Goal: Information Seeking & Learning: Learn about a topic

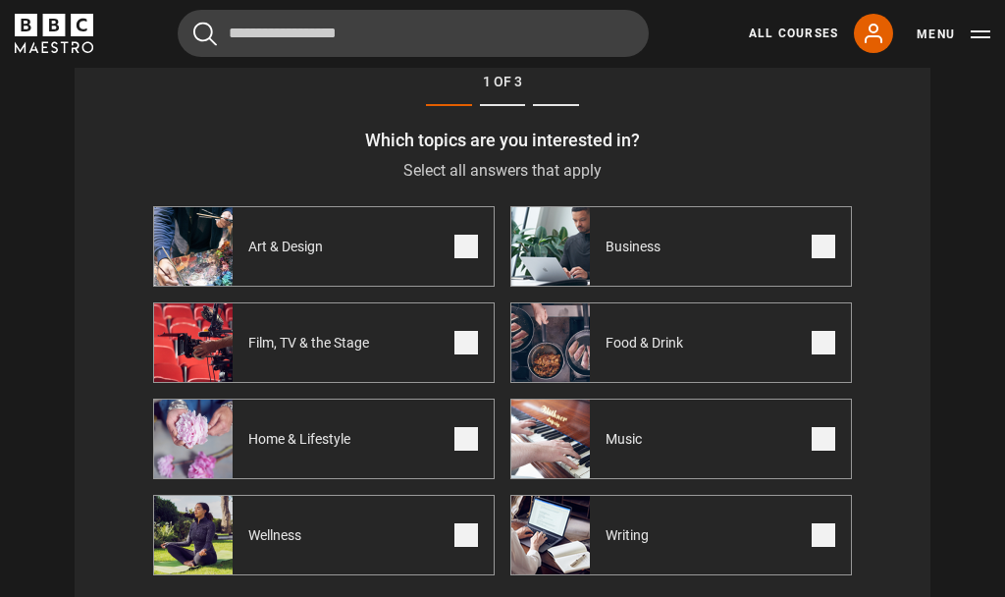
scroll to position [763, 0]
click at [765, 344] on label "Food & Drink" at bounding box center [681, 342] width 342 height 80
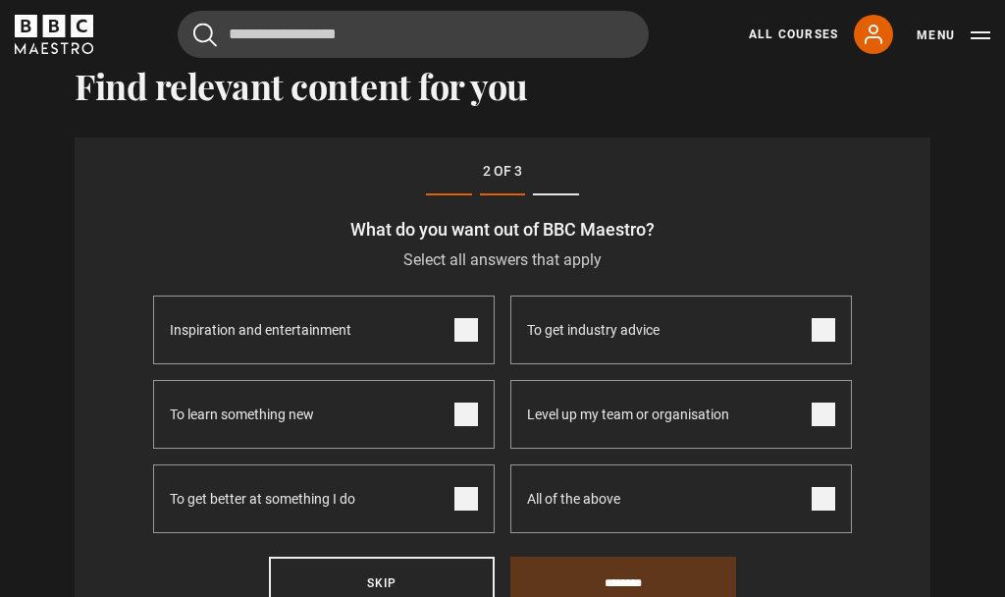
scroll to position [663, 0]
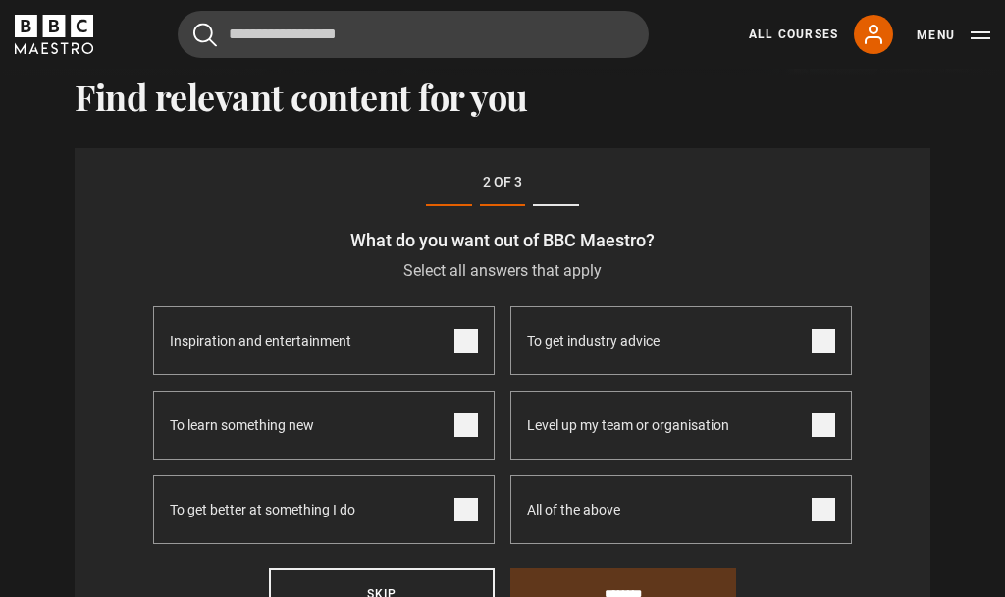
click at [470, 444] on label "To learn something new" at bounding box center [324, 425] width 342 height 69
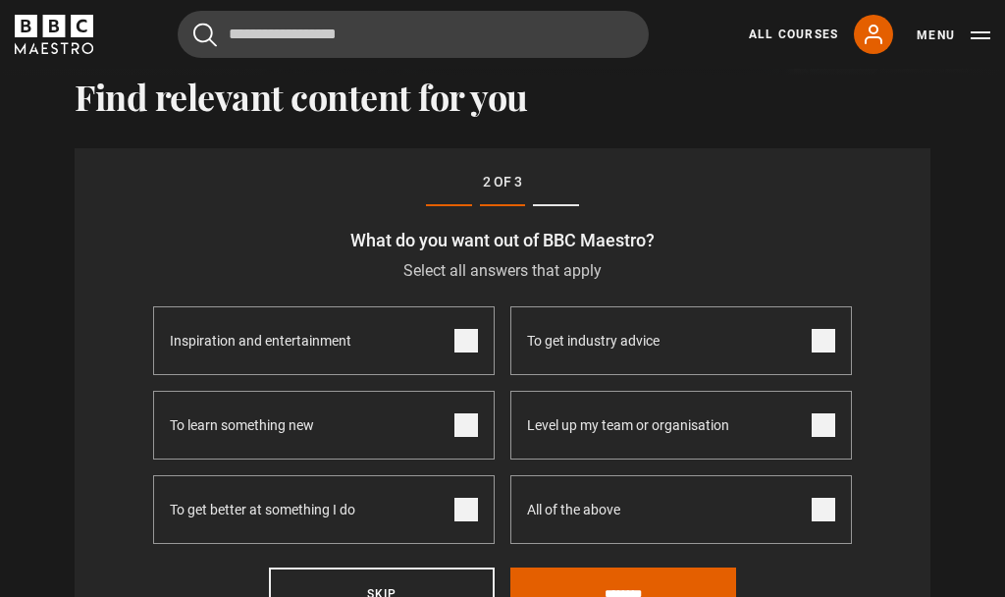
click at [638, 590] on input "********" at bounding box center [623, 593] width 226 height 53
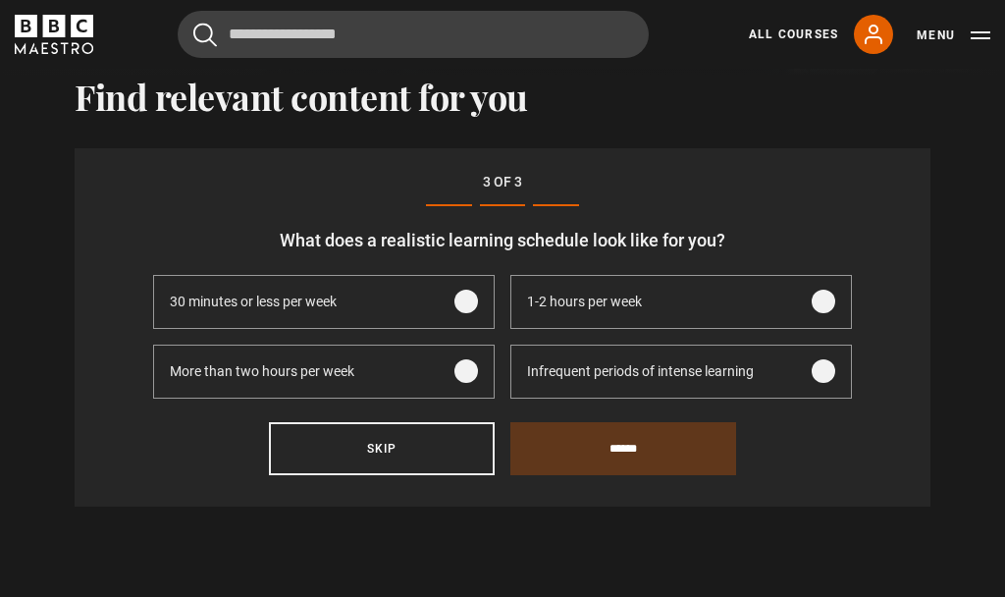
click at [462, 381] on span at bounding box center [466, 371] width 24 height 24
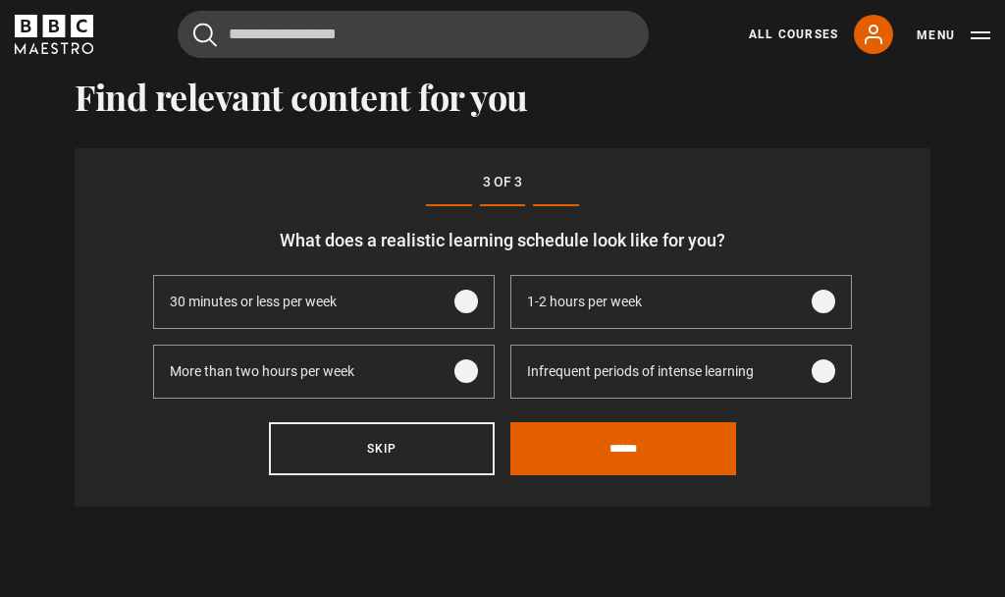
click at [663, 457] on input "******" at bounding box center [623, 448] width 226 height 53
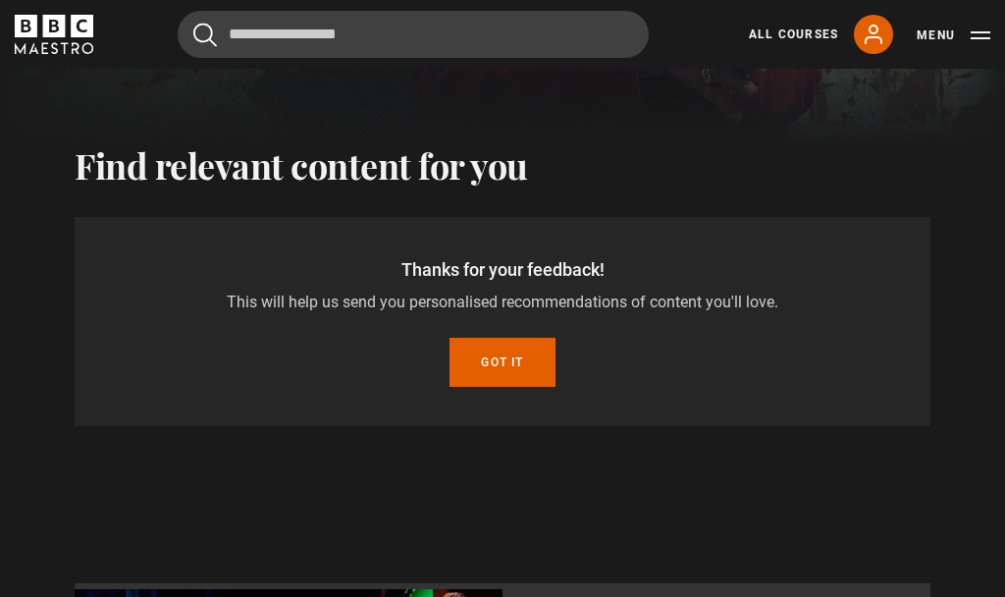
scroll to position [590, 0]
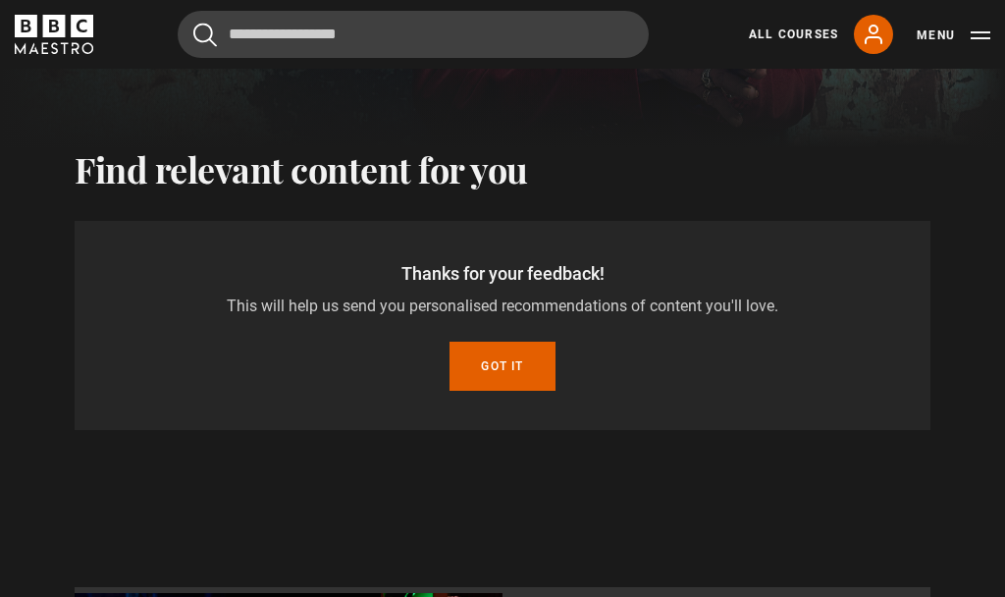
click at [526, 373] on button "Got it" at bounding box center [502, 366] width 105 height 49
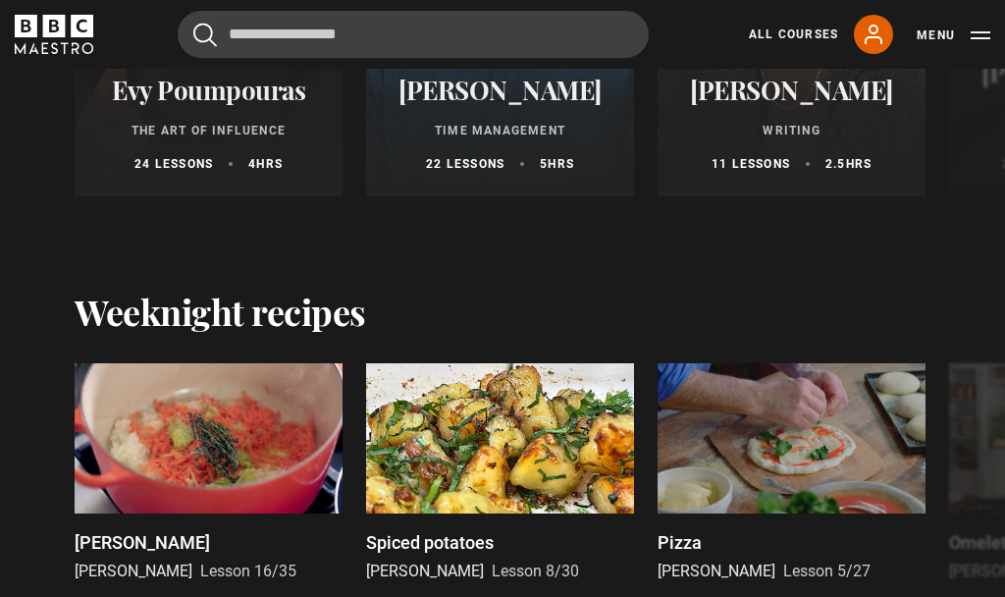
scroll to position [2456, 0]
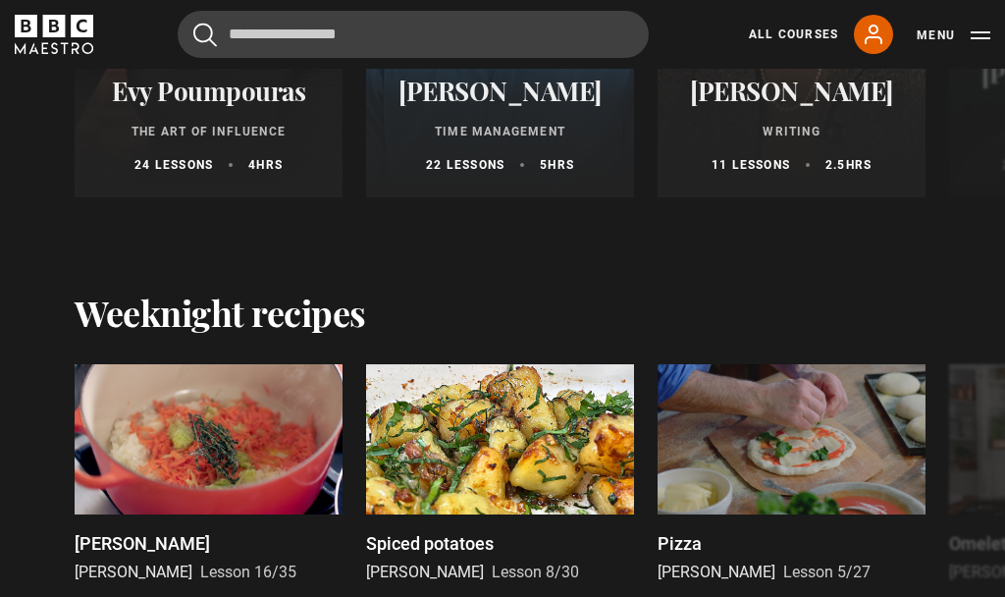
click at [205, 434] on div at bounding box center [209, 439] width 268 height 151
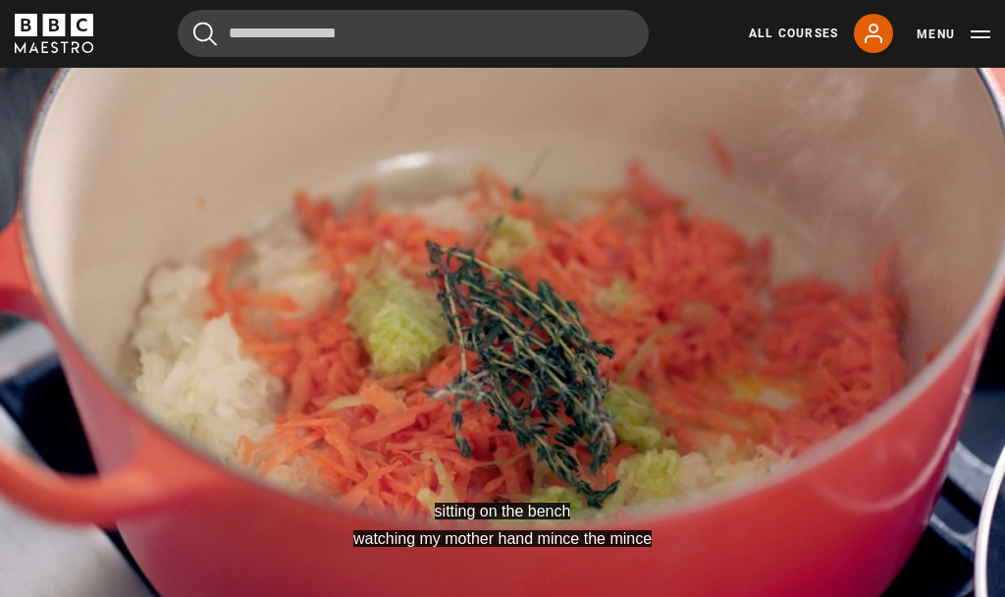
scroll to position [925, 0]
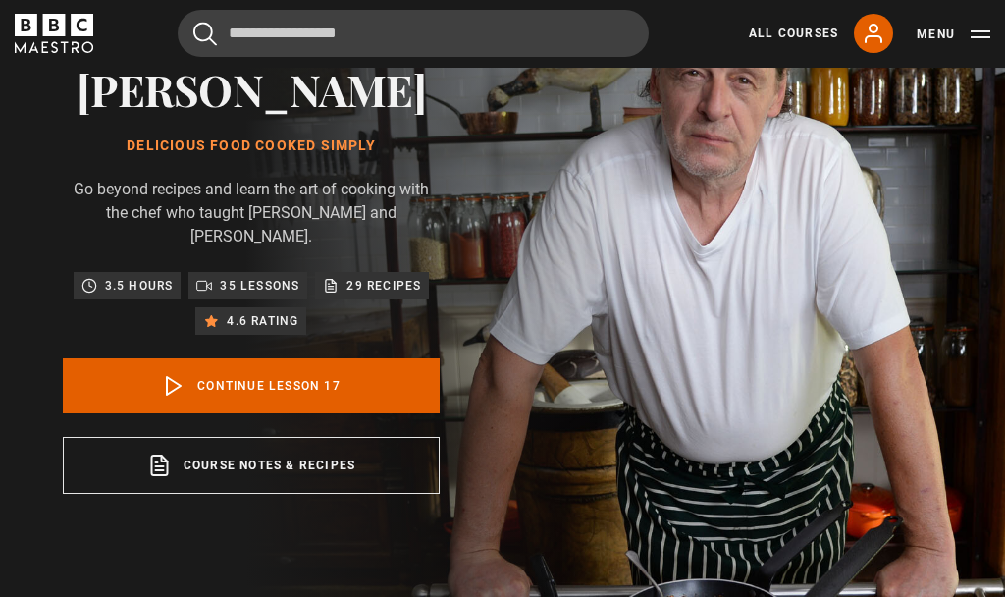
scroll to position [229, 0]
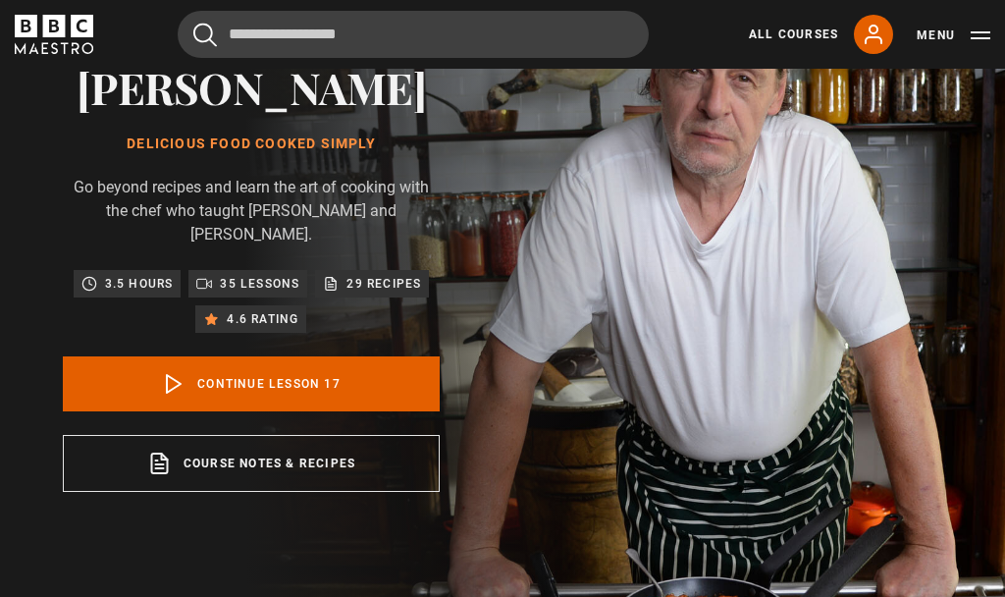
click at [178, 393] on polygon at bounding box center [174, 384] width 14 height 18
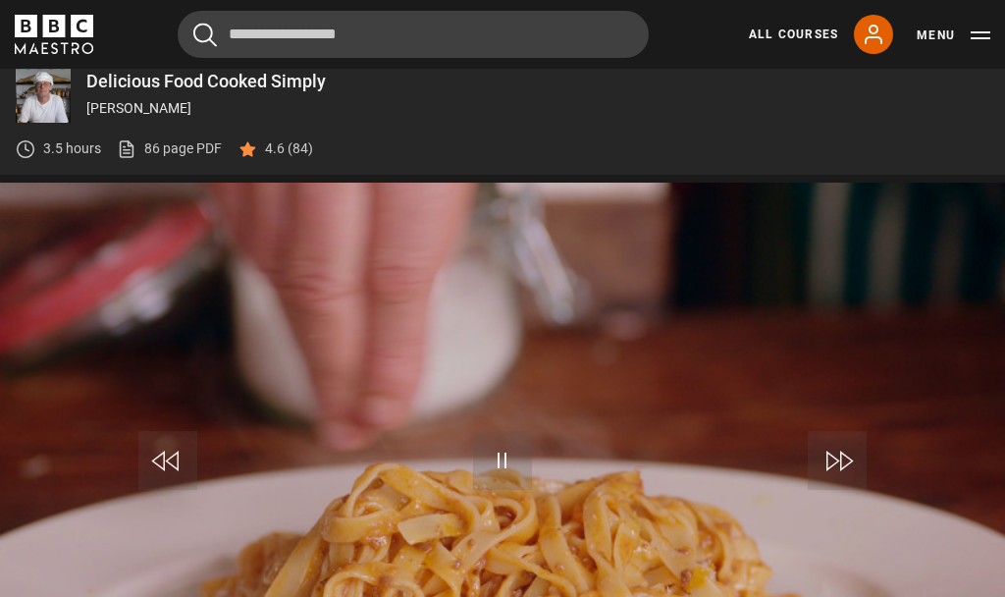
scroll to position [886, 0]
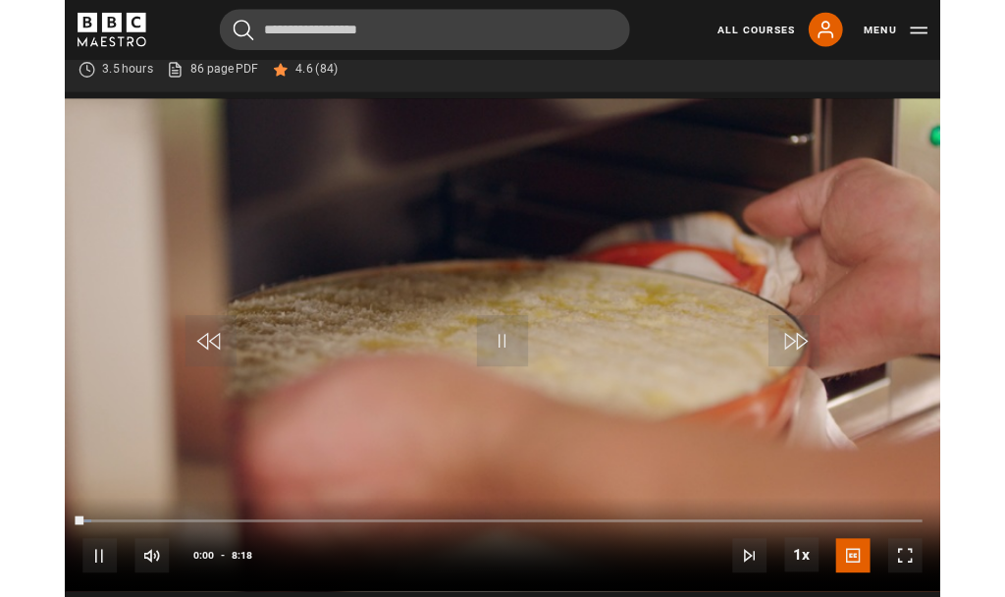
scroll to position [886, 0]
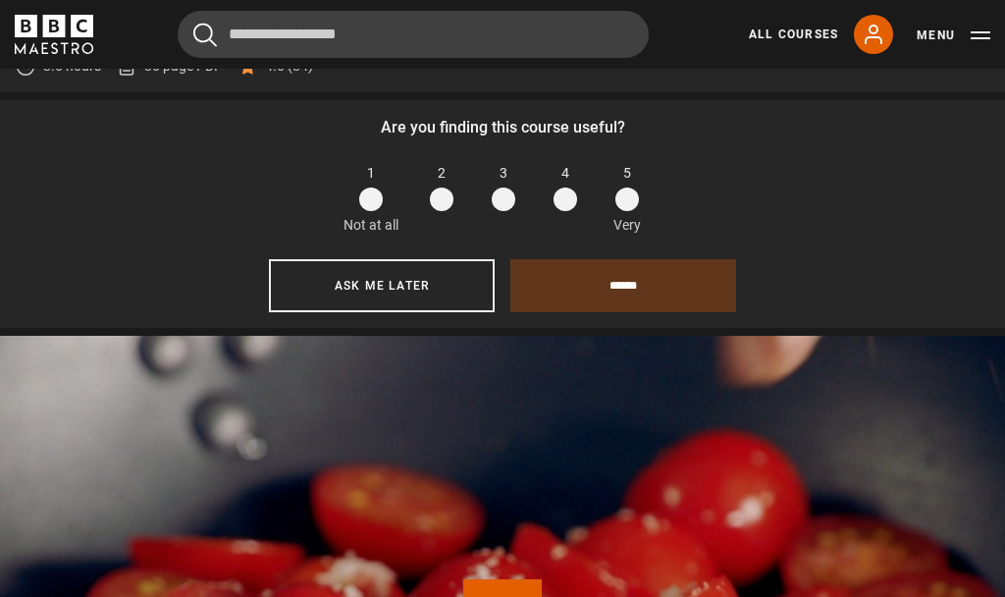
click at [630, 211] on span at bounding box center [627, 199] width 24 height 24
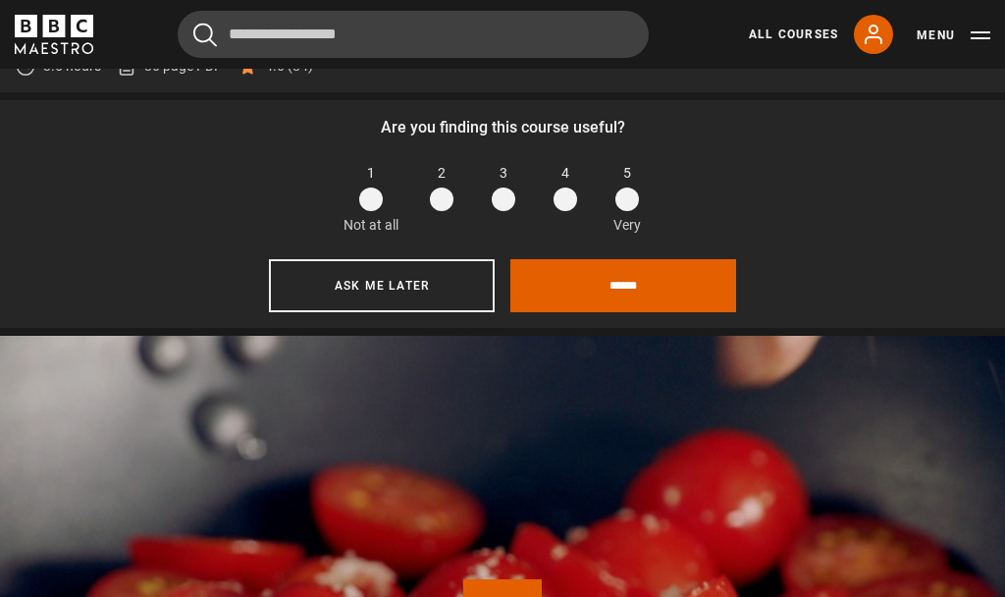
click at [412, 312] on button "Ask me later" at bounding box center [382, 285] width 226 height 53
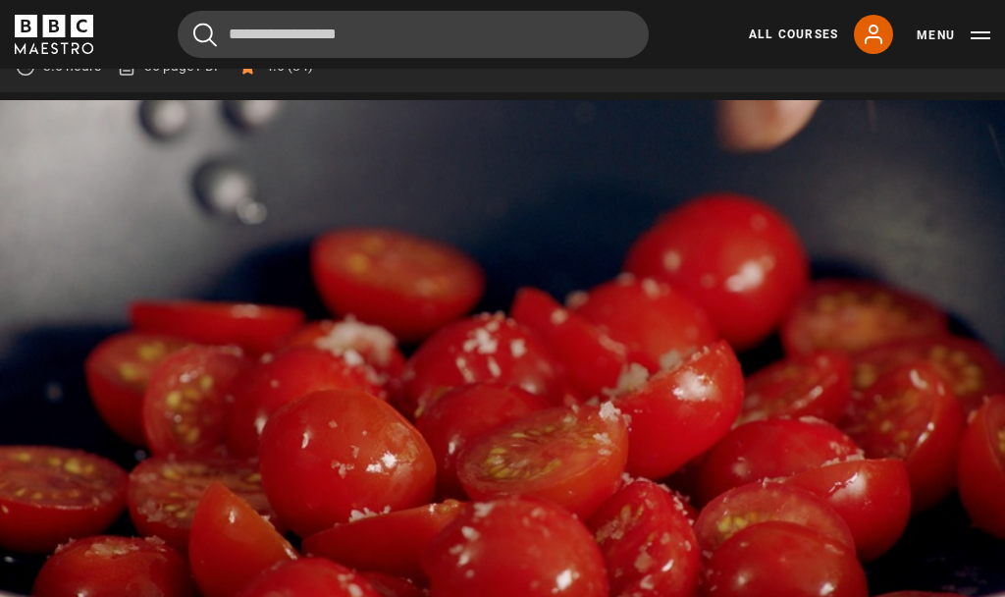
scroll to position [929, 0]
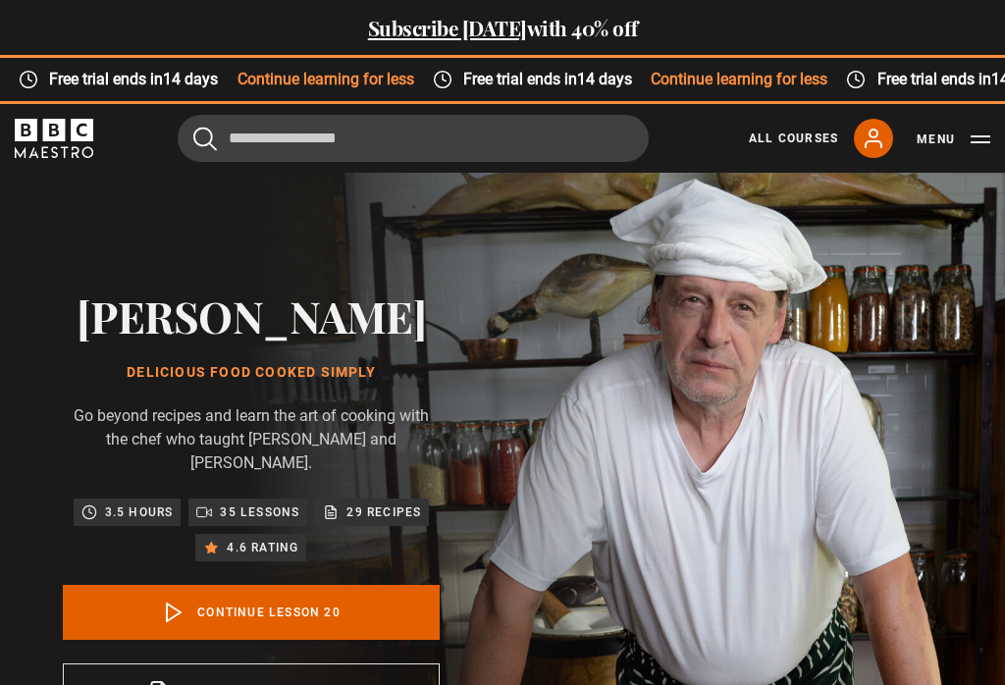
click at [220, 640] on link "Continue lesson 20" at bounding box center [251, 612] width 377 height 55
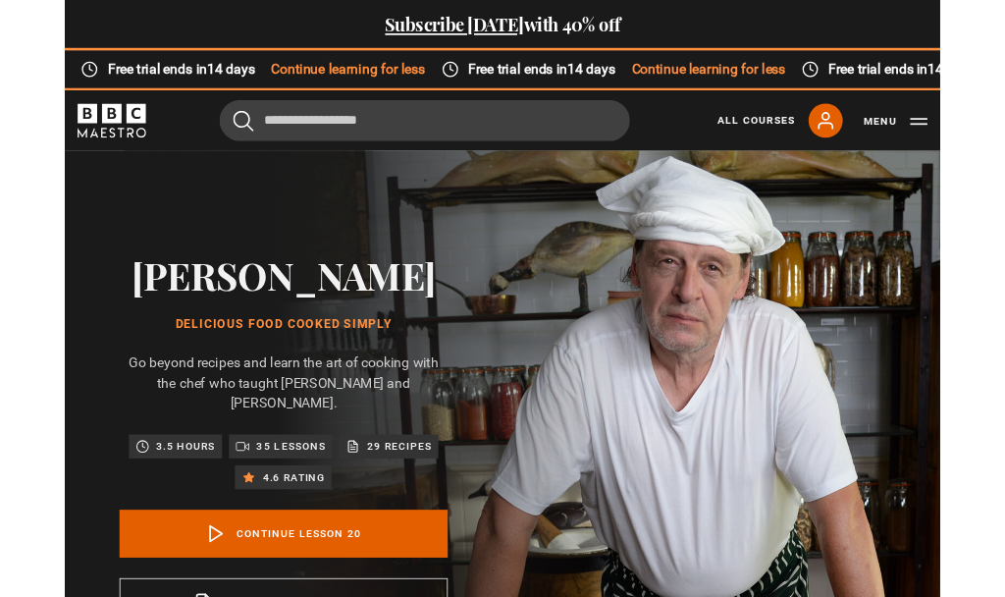
scroll to position [988, 0]
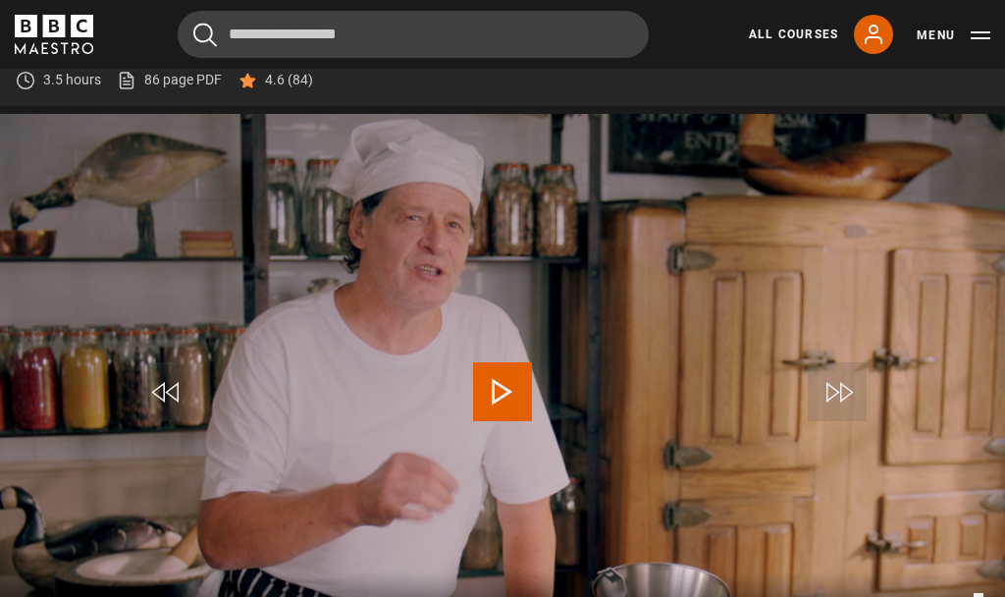
click at [509, 421] on span "Video Player" at bounding box center [502, 391] width 59 height 59
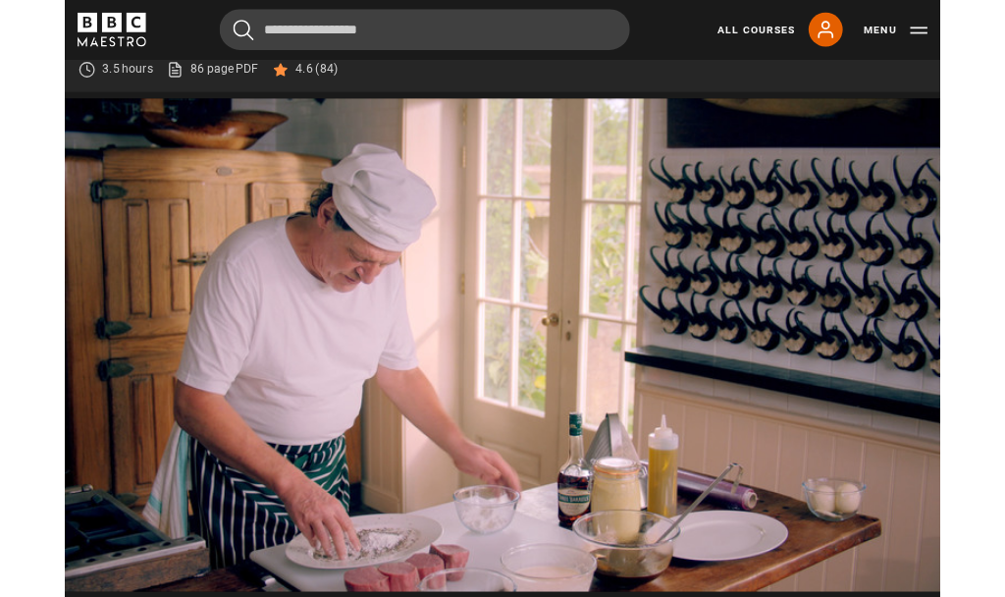
scroll to position [886, 0]
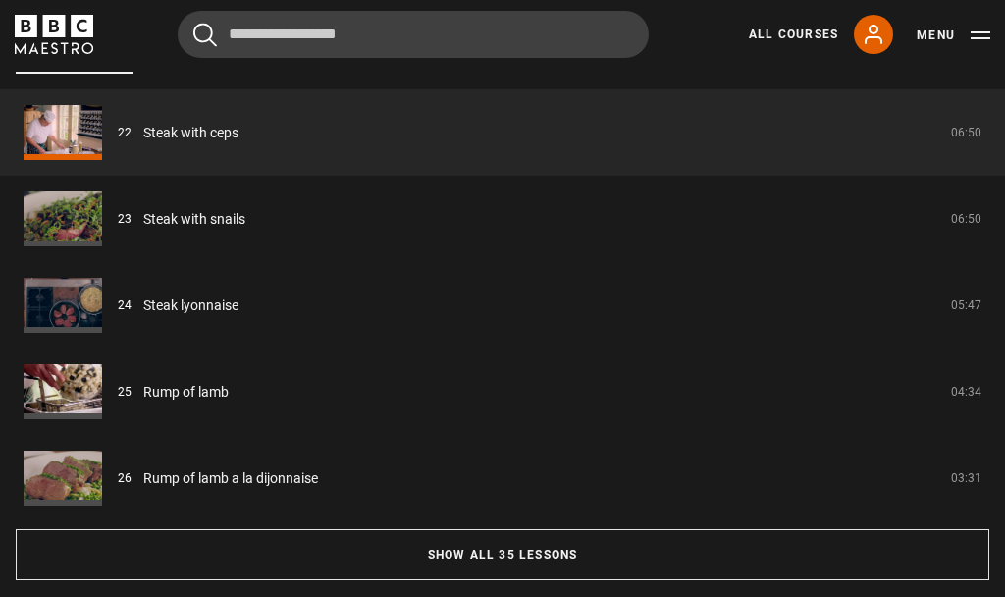
scroll to position [2024, 0]
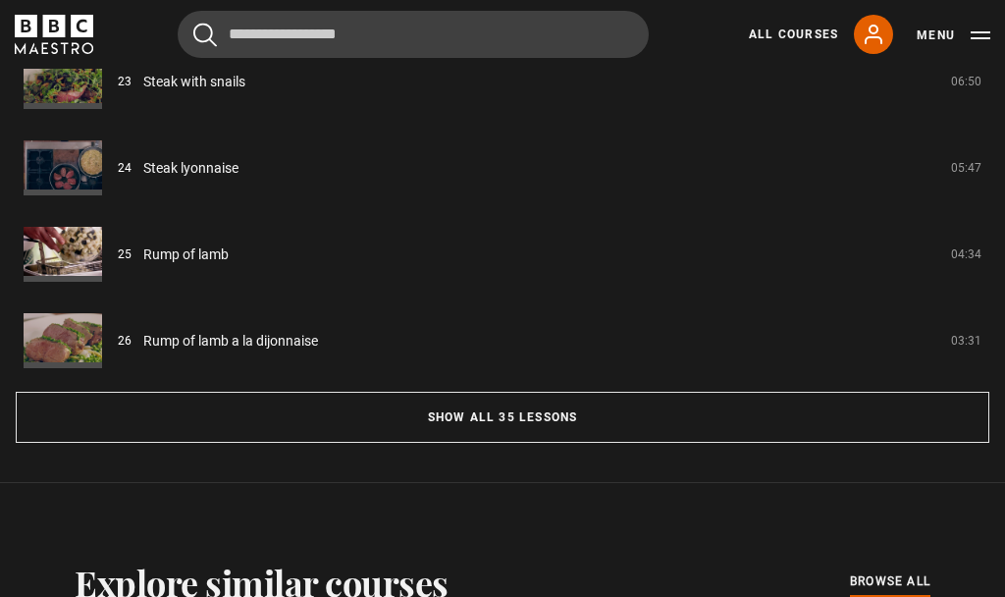
click at [182, 265] on link "Rump of lamb" at bounding box center [185, 254] width 85 height 21
click at [188, 265] on link "Rump of lamb" at bounding box center [185, 254] width 85 height 21
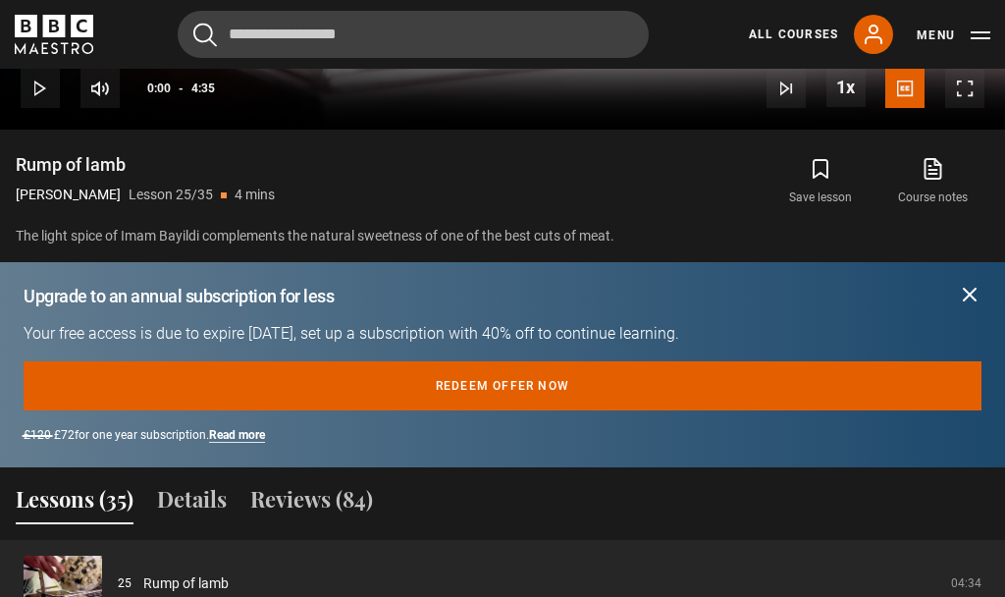
scroll to position [1134, 0]
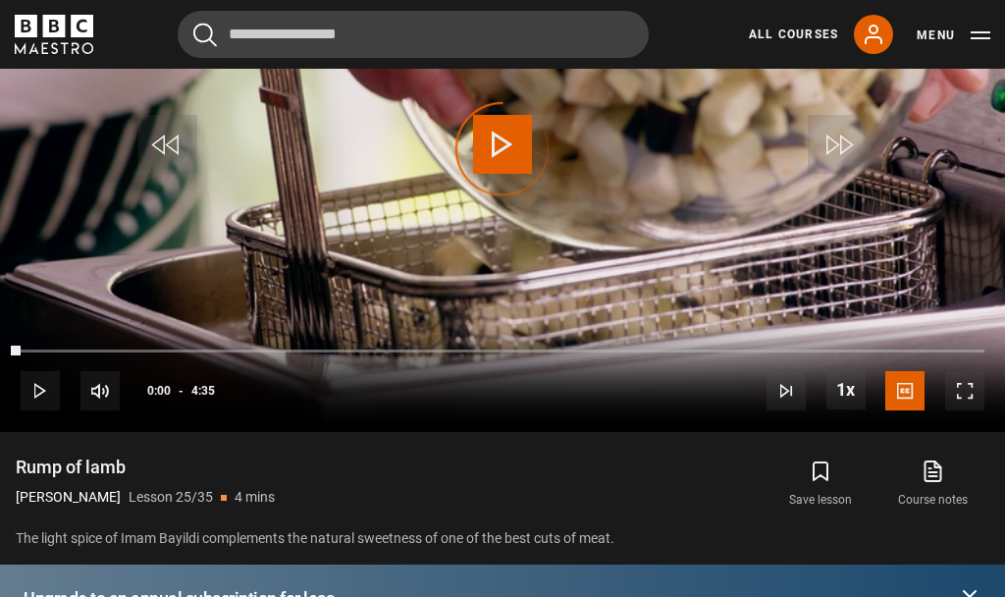
click at [508, 190] on div "Video Player is loading." at bounding box center [502, 149] width 98 height 98
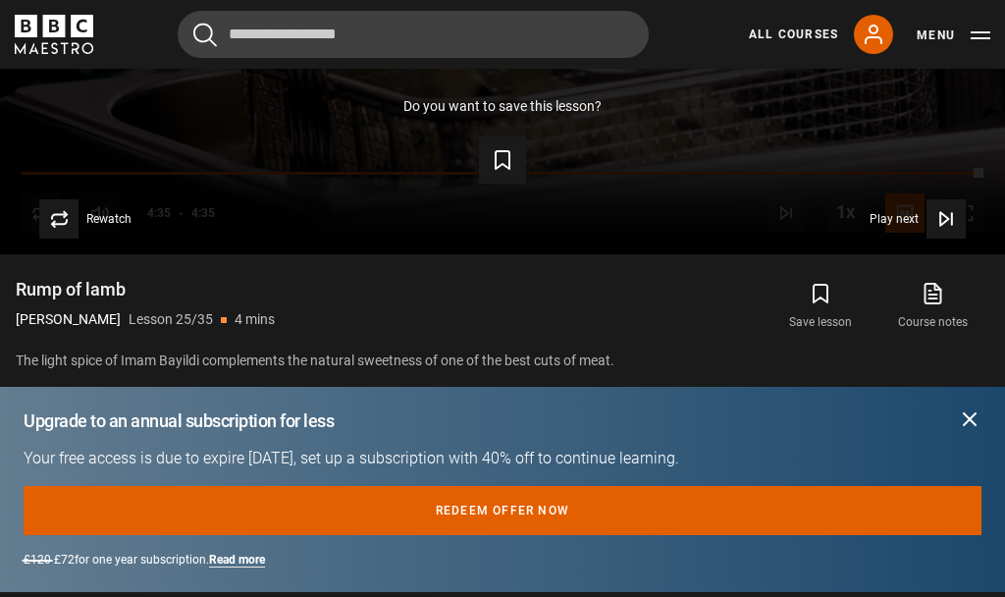
scroll to position [1312, 0]
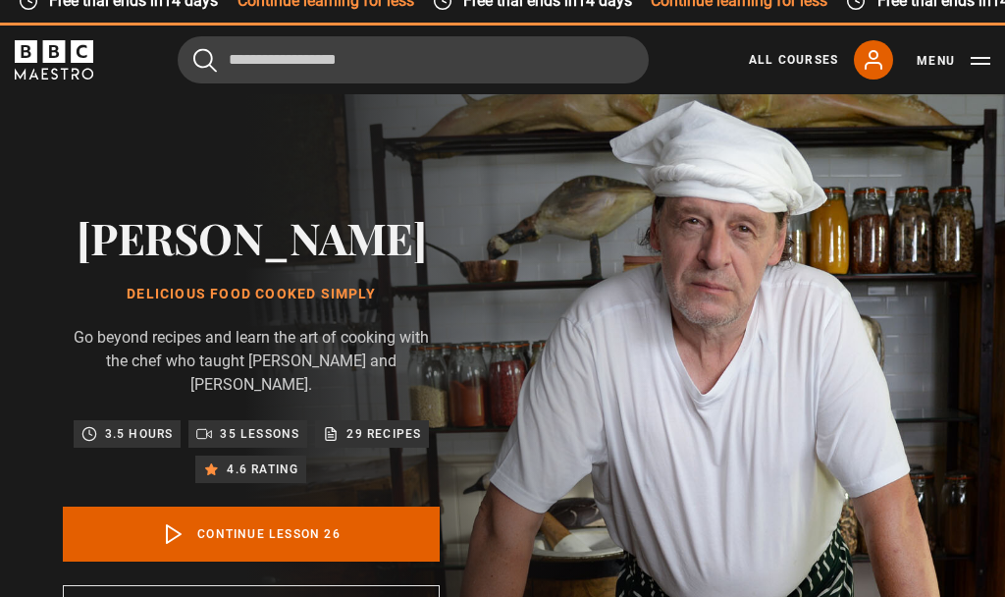
click at [292, 561] on link "Continue lesson 26" at bounding box center [251, 533] width 377 height 55
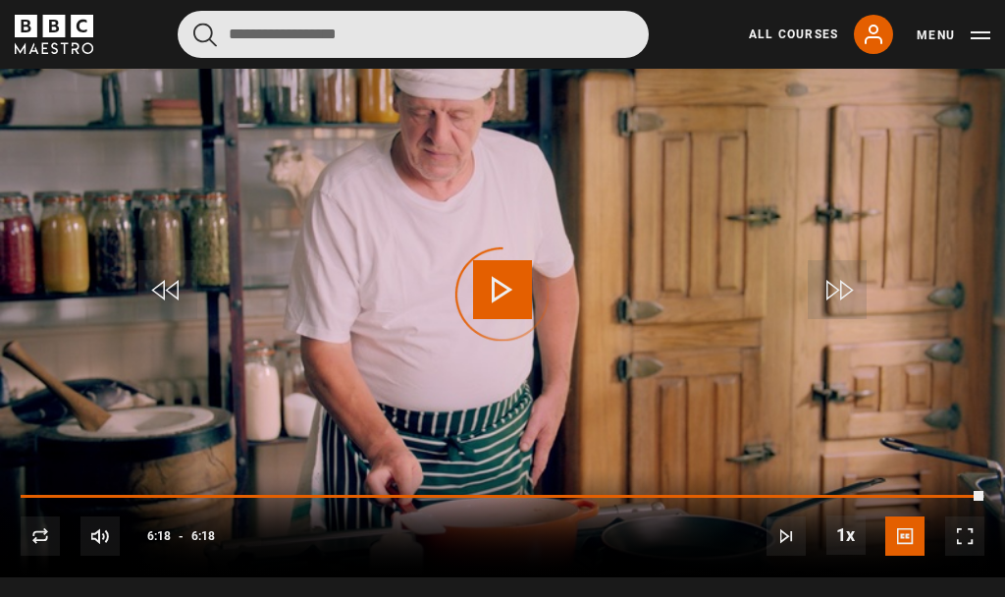
click at [365, 28] on input "Search" at bounding box center [413, 34] width 471 height 47
click at [269, 44] on input "Search" at bounding box center [413, 34] width 471 height 47
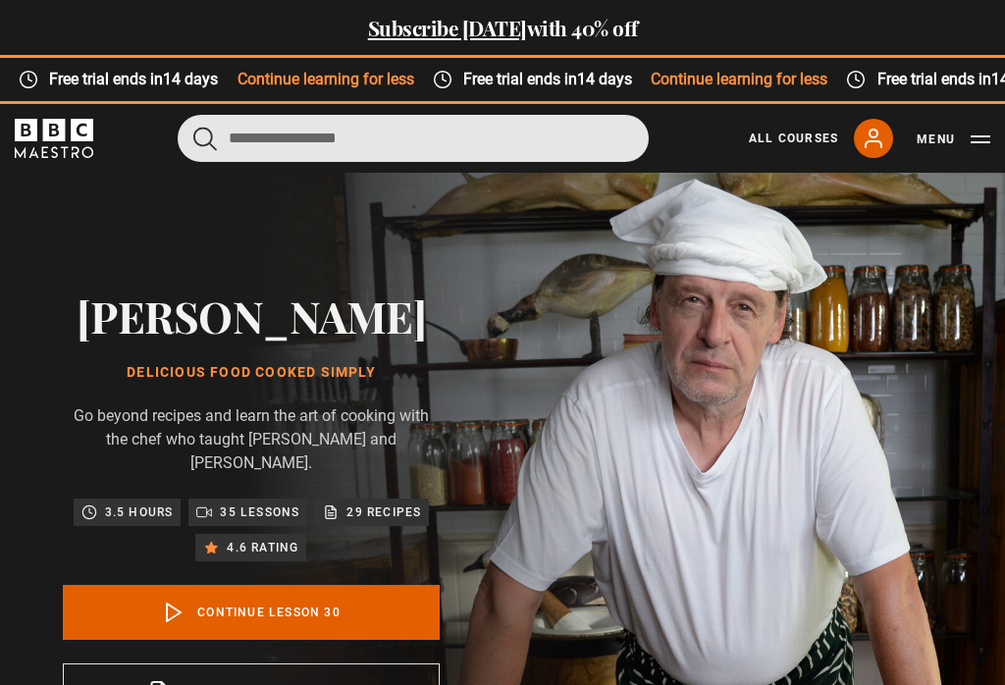
click at [357, 139] on input "Search" at bounding box center [413, 138] width 471 height 47
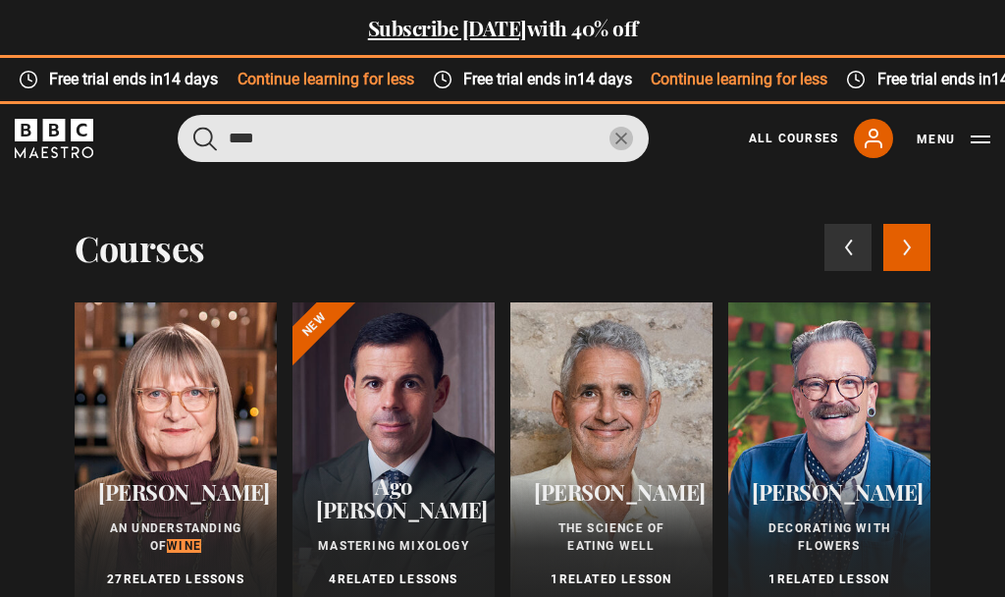
type input "****"
click at [205, 137] on button "submit" at bounding box center [205, 139] width 24 height 25
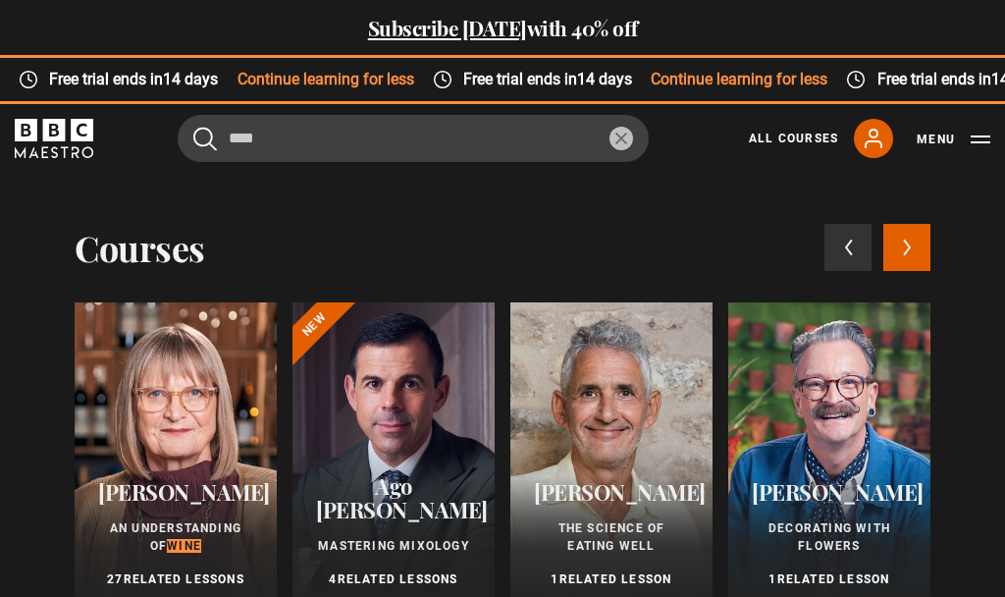
click at [189, 464] on div "Jancis Robinson An Understanding of Wine 27 Related Lessons" at bounding box center [176, 533] width 202 height 155
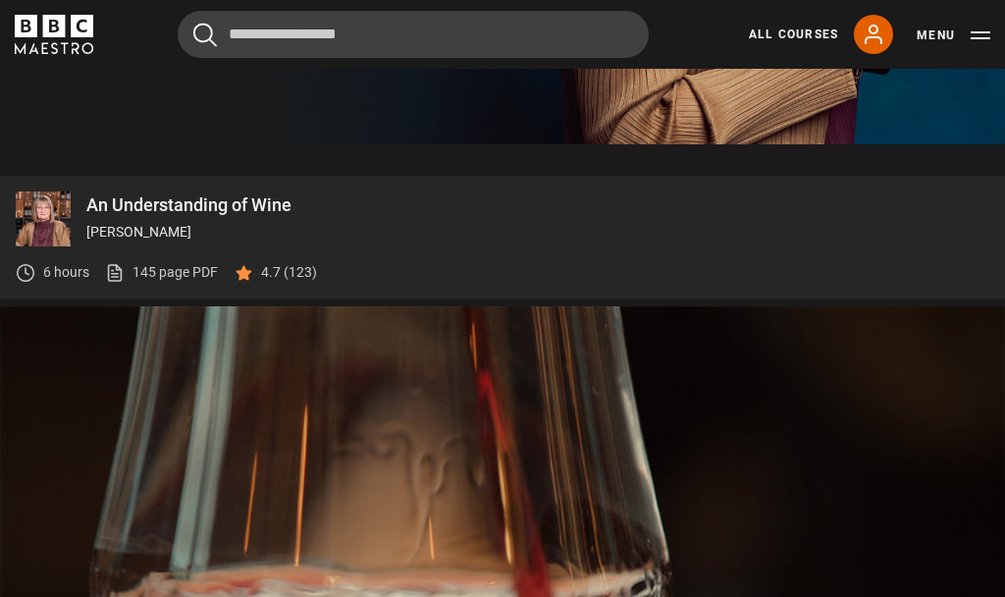
scroll to position [841, 0]
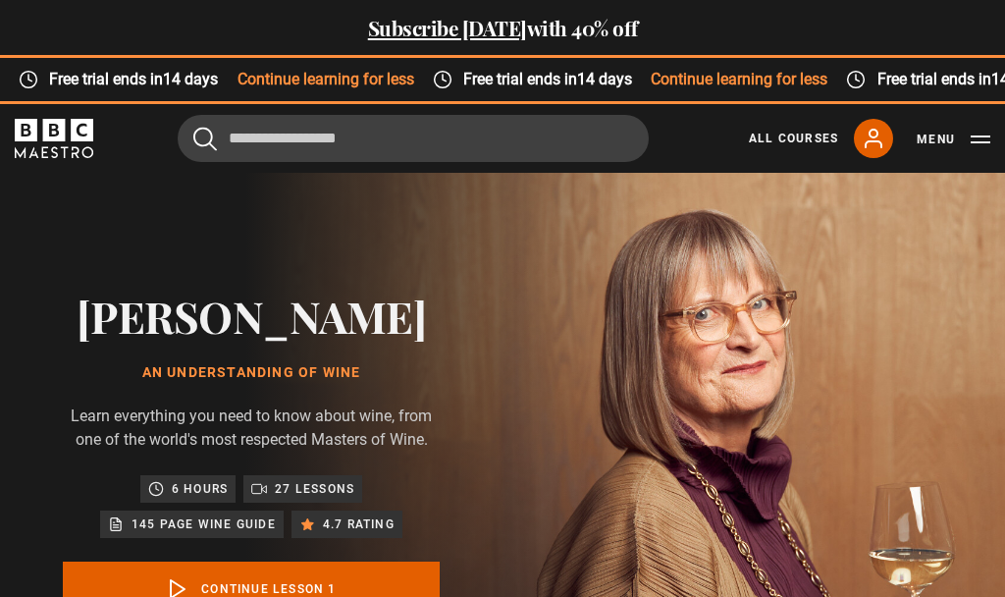
click at [306, 579] on link "Continue lesson 1" at bounding box center [251, 588] width 377 height 55
click at [503, 435] on div "[PERSON_NAME] An Understanding of Wine Learn everything you need to know about …" at bounding box center [251, 494] width 503 height 642
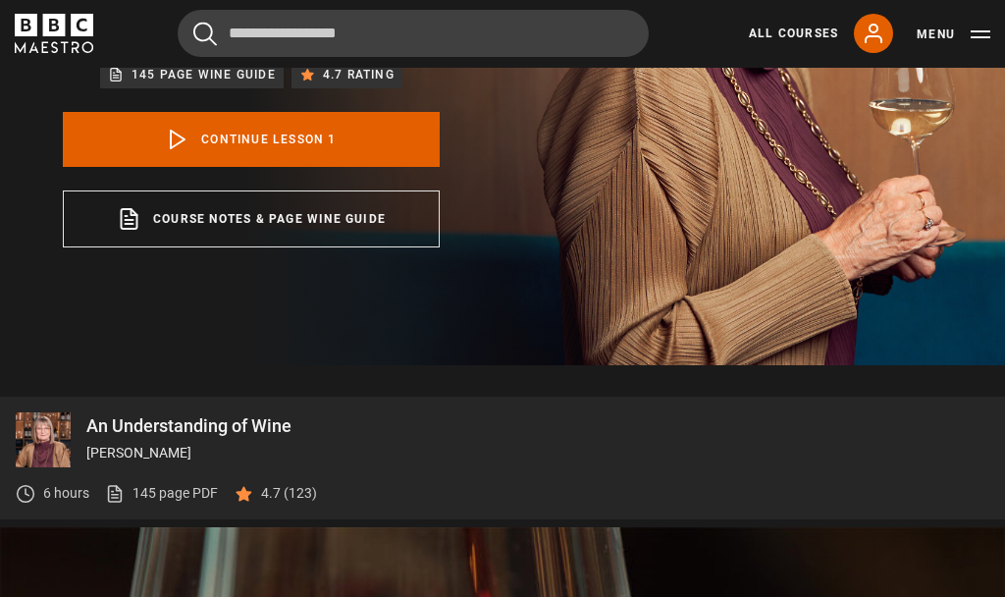
scroll to position [447, 0]
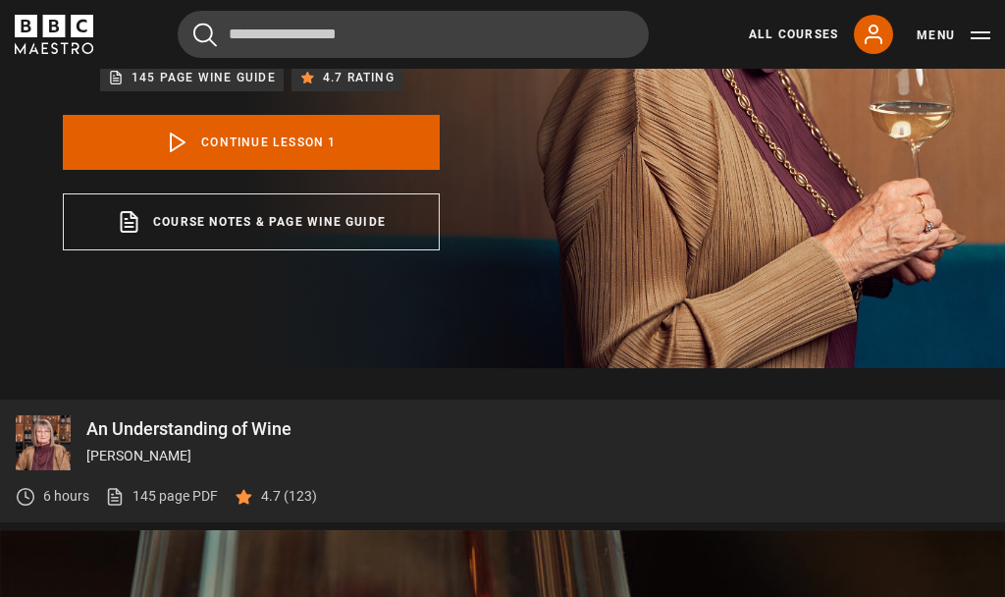
click at [503, 312] on div "[PERSON_NAME] An Understanding of Wine Learn everything you need to know about …" at bounding box center [251, 47] width 503 height 642
click at [503, 275] on div "[PERSON_NAME] An Understanding of Wine Learn everything you need to know about …" at bounding box center [251, 47] width 503 height 642
click at [503, 300] on div "[PERSON_NAME] An Understanding of Wine Learn everything you need to know about …" at bounding box center [251, 47] width 503 height 642
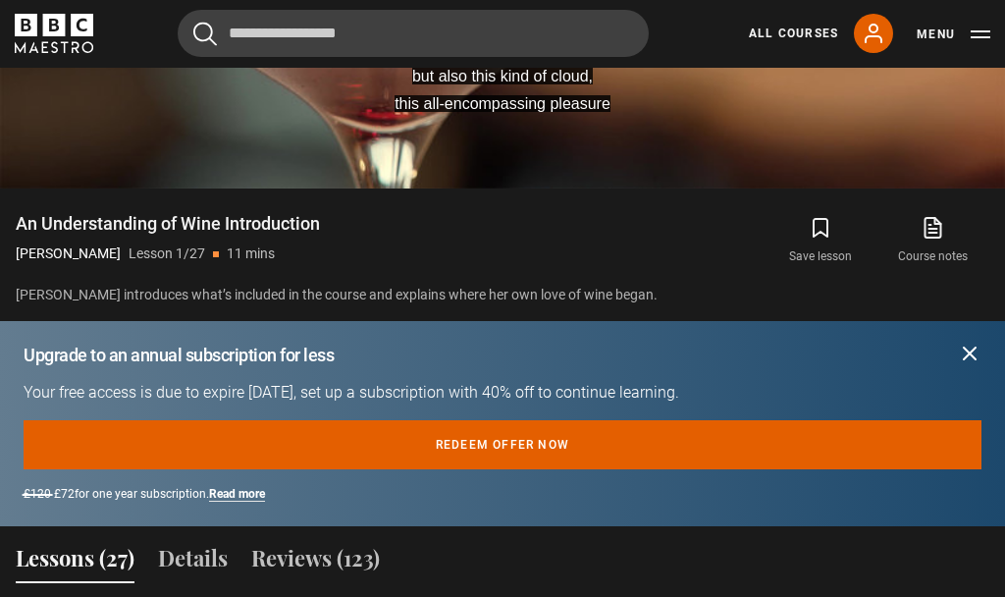
scroll to position [1350, 0]
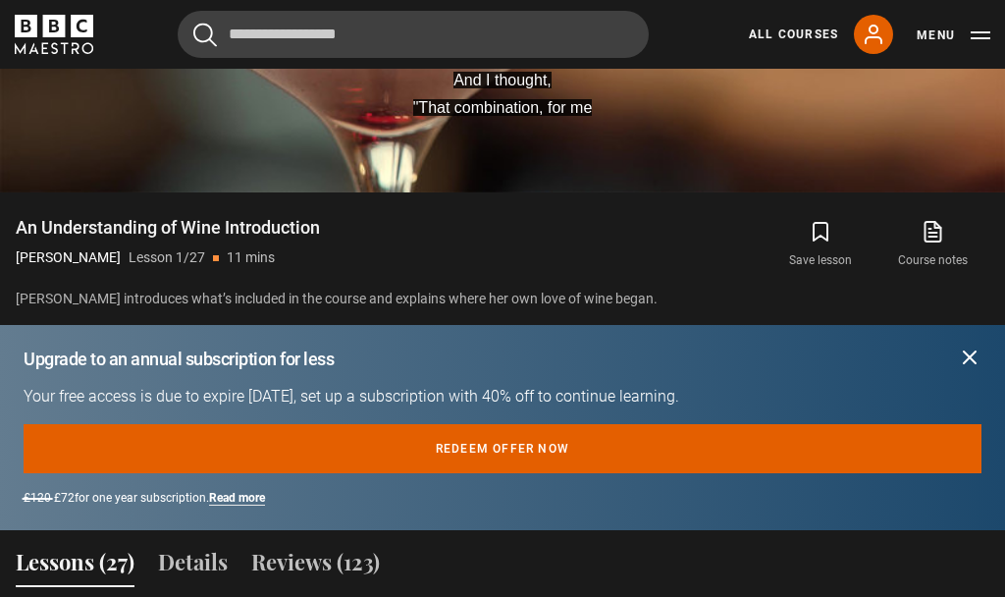
click at [980, 362] on icon "submit" at bounding box center [970, 357] width 24 height 24
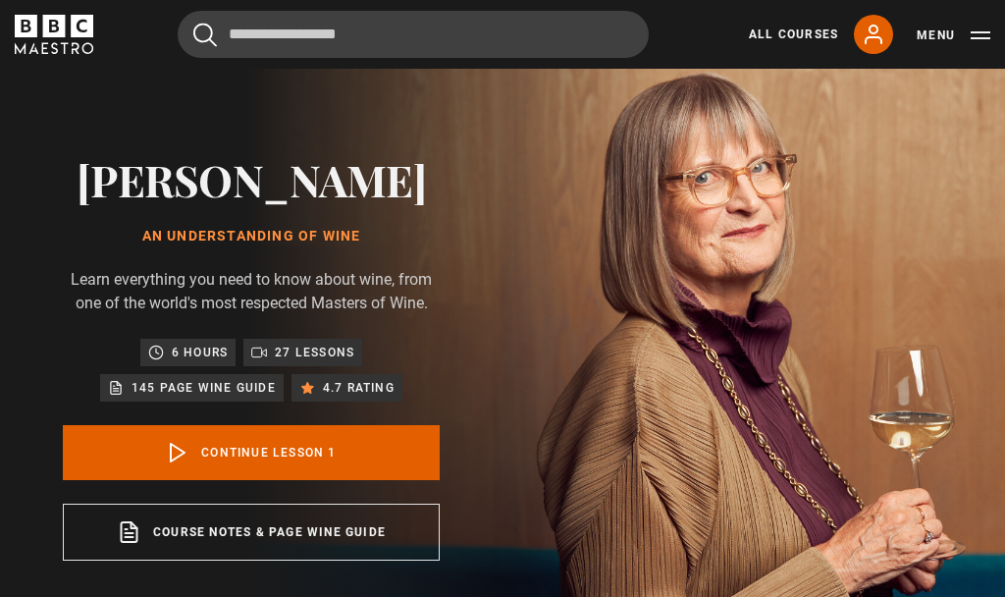
scroll to position [0, 0]
